Goal: Book appointment/travel/reservation

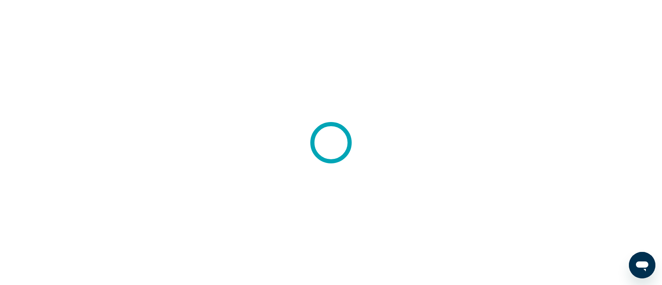
click at [50, 217] on div at bounding box center [331, 142] width 662 height 285
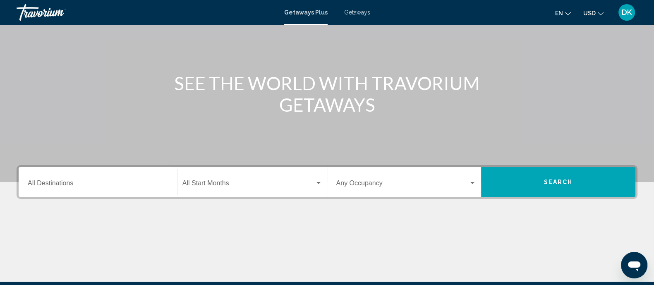
scroll to position [68, 0]
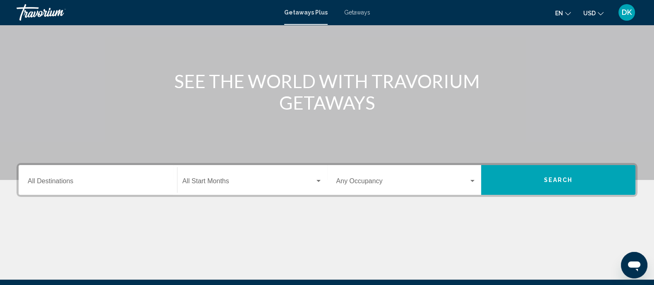
click at [89, 175] on div "Destination All Destinations" at bounding box center [98, 180] width 140 height 26
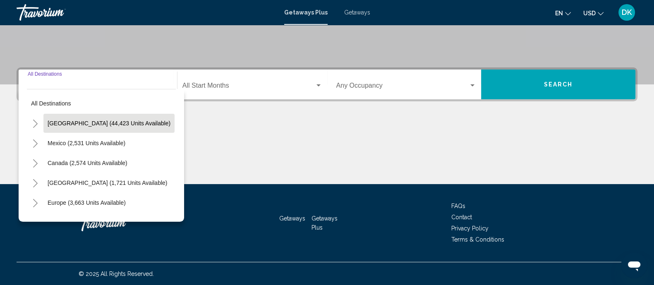
click at [92, 127] on button "[GEOGRAPHIC_DATA] (44,423 units available)" at bounding box center [108, 123] width 131 height 19
type input "**********"
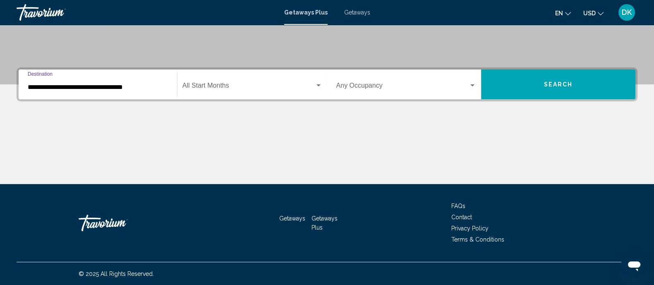
click at [125, 96] on div "**********" at bounding box center [98, 85] width 140 height 26
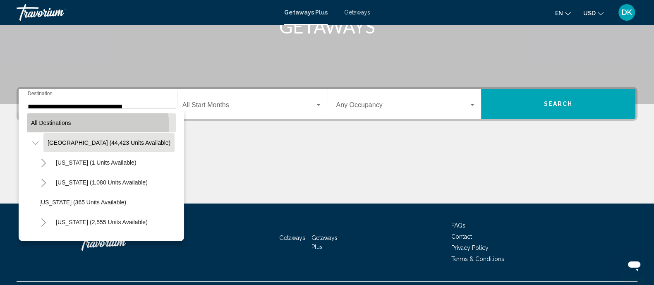
click at [69, 128] on button "All destinations" at bounding box center [101, 122] width 149 height 19
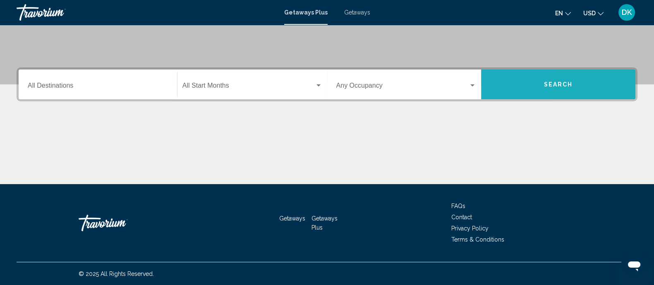
click at [488, 86] on button "Search" at bounding box center [558, 84] width 154 height 30
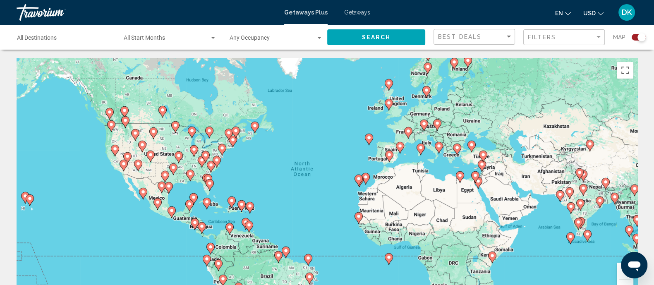
scroll to position [67, 0]
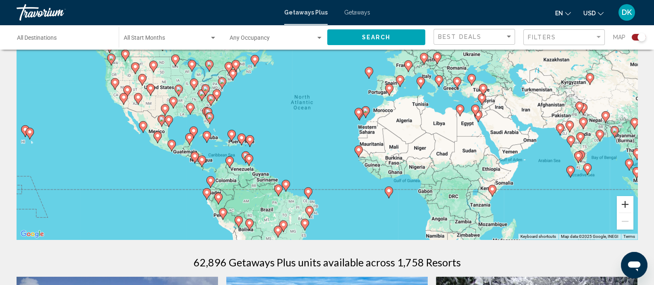
click at [622, 202] on button "Zoom in" at bounding box center [625, 204] width 17 height 17
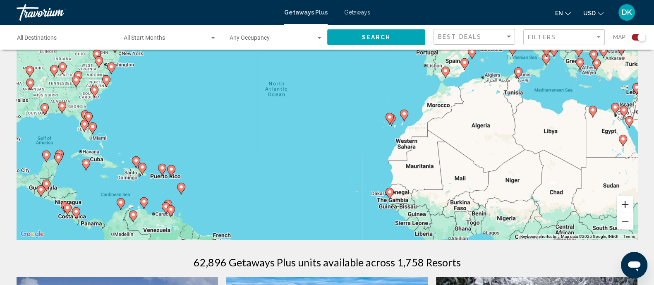
click at [622, 202] on button "Zoom in" at bounding box center [625, 204] width 17 height 17
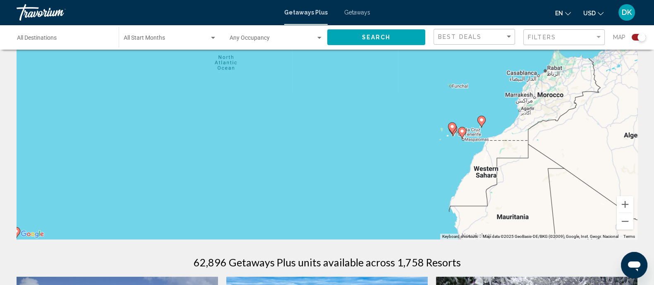
drag, startPoint x: 349, startPoint y: 158, endPoint x: 545, endPoint y: 204, distance: 201.2
click at [545, 204] on div "To activate drag with keyboard, press Alt + Enter. Once in keyboard drag state,…" at bounding box center [327, 115] width 621 height 248
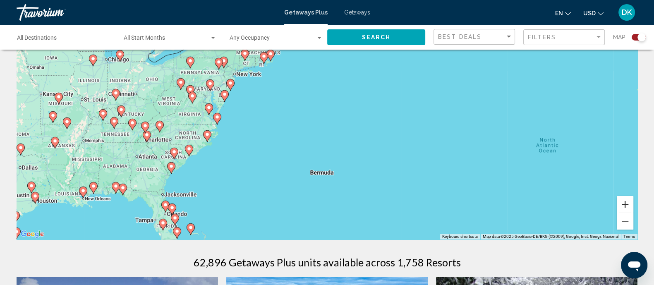
click at [629, 206] on button "Zoom in" at bounding box center [625, 204] width 17 height 17
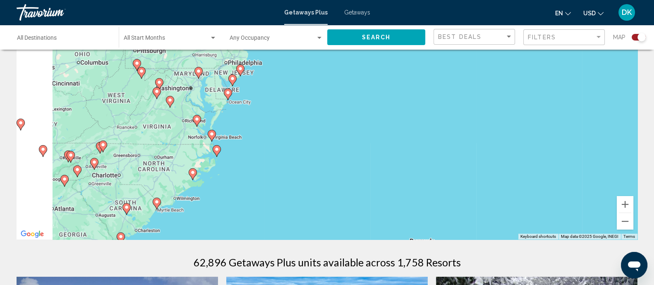
drag, startPoint x: 213, startPoint y: 154, endPoint x: 325, endPoint y: 164, distance: 112.1
click at [325, 164] on div "To activate drag with keyboard, press Alt + Enter. Once in keyboard drag state,…" at bounding box center [327, 115] width 621 height 248
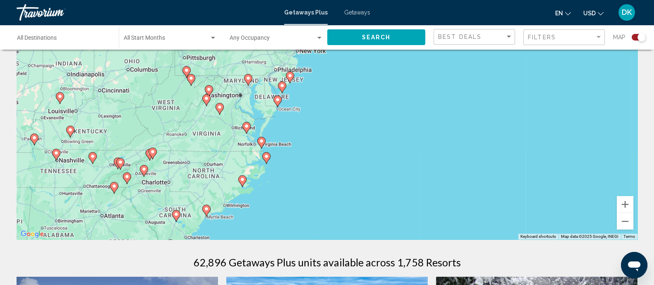
click at [261, 139] on image "Main content" at bounding box center [261, 141] width 5 height 5
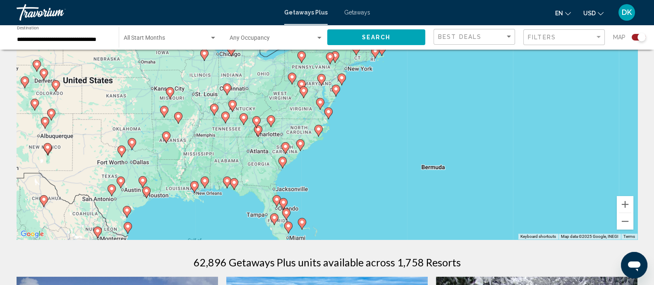
click at [327, 112] on image "Main content" at bounding box center [328, 111] width 5 height 5
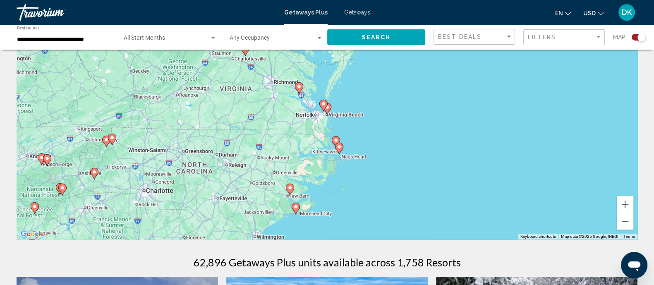
click at [325, 105] on image "Main content" at bounding box center [323, 103] width 5 height 5
type input "**********"
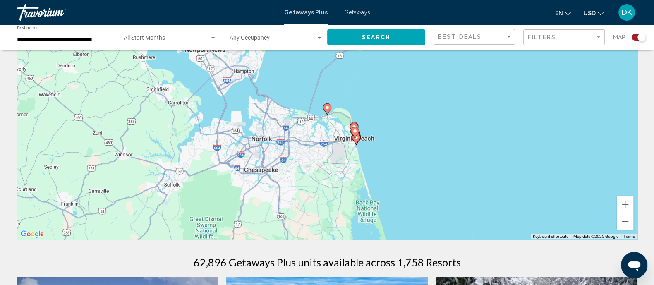
click at [355, 140] on icon "Main content" at bounding box center [355, 139] width 7 height 11
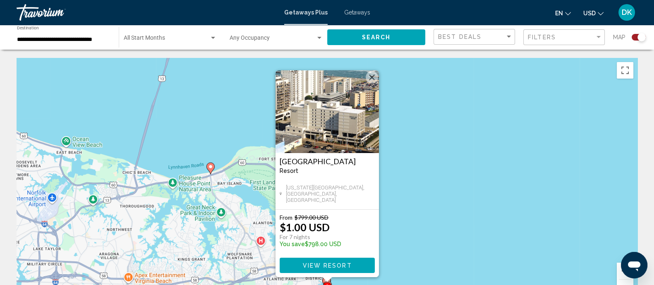
click at [371, 79] on button "Close" at bounding box center [372, 77] width 12 height 12
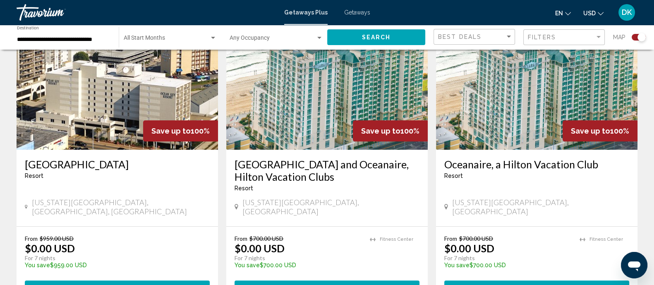
scroll to position [322, 0]
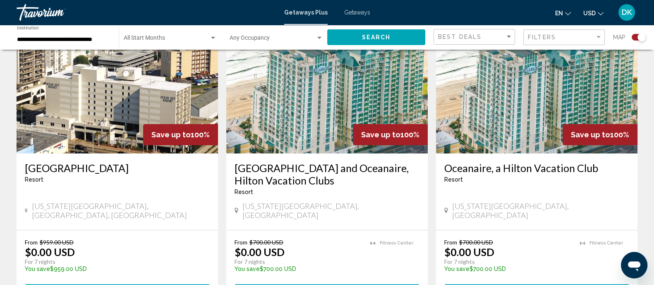
click at [485, 172] on h3 "Oceanaire, a Hilton Vacation Club" at bounding box center [536, 168] width 185 height 12
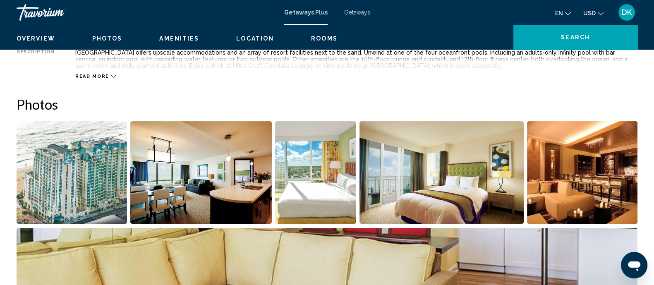
scroll to position [6, 0]
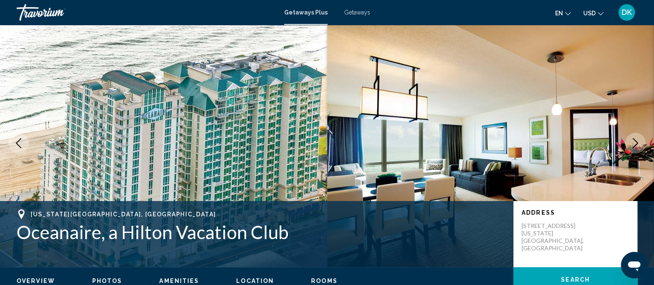
click at [637, 139] on icon "Next image" at bounding box center [635, 143] width 10 height 10
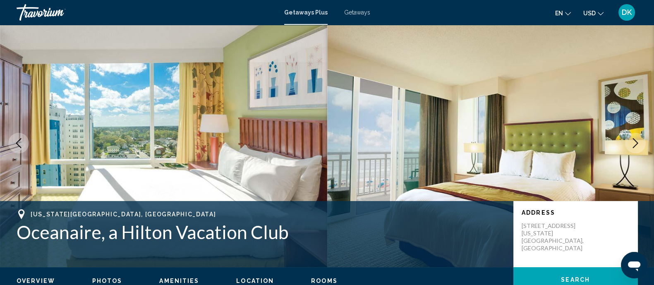
click at [637, 139] on icon "Next image" at bounding box center [635, 143] width 10 height 10
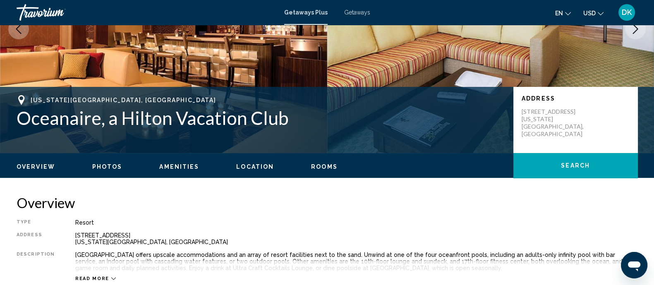
scroll to position [120, 0]
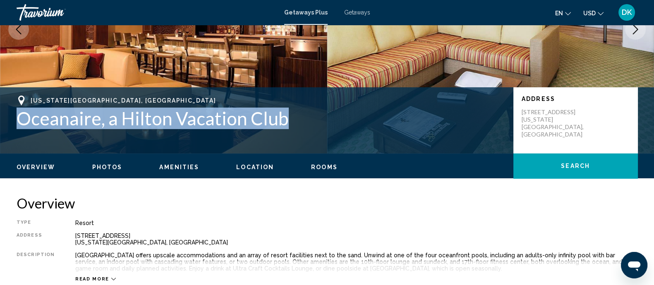
drag, startPoint x: 302, startPoint y: 106, endPoint x: 12, endPoint y: 114, distance: 289.6
click at [12, 114] on div "[US_STATE][GEOGRAPHIC_DATA], a Hilton Vacation Club Address [STREET_ADDRESS][US…" at bounding box center [327, 121] width 654 height 50
copy h1 "Oceanaire, a Hilton Vacation Club"
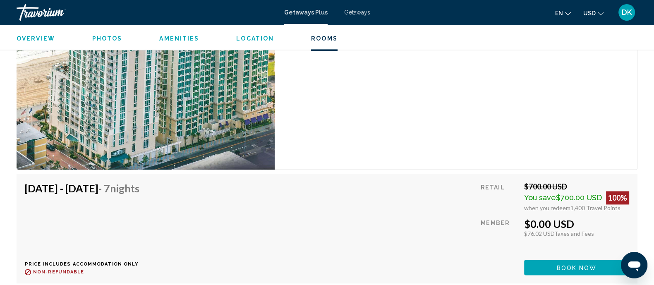
scroll to position [1460, 0]
